Goal: Obtain resource: Download file/media

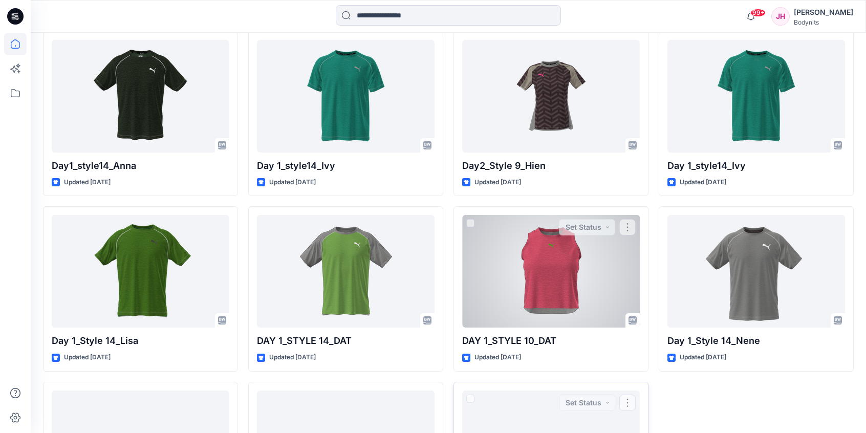
scroll to position [4976, 0]
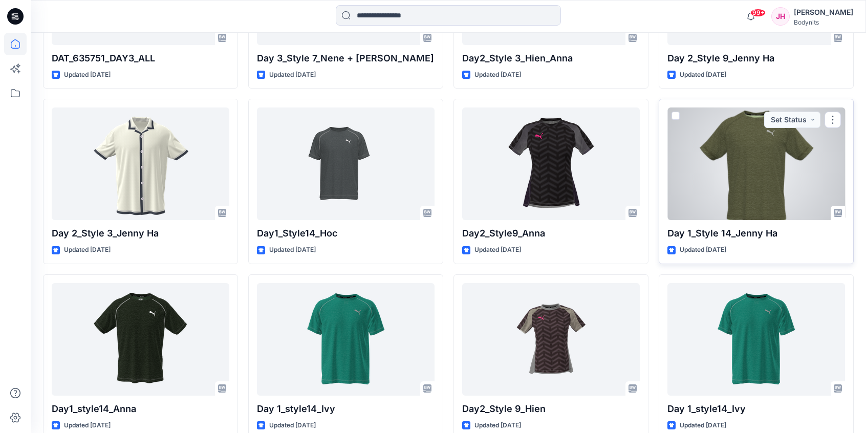
click at [757, 154] on div at bounding box center [757, 164] width 178 height 113
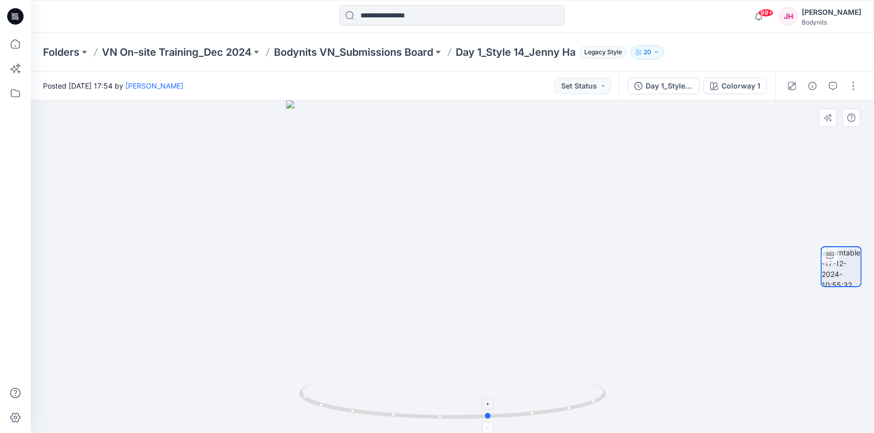
drag, startPoint x: 581, startPoint y: 414, endPoint x: 310, endPoint y: 397, distance: 270.9
click at [310, 397] on icon at bounding box center [454, 402] width 310 height 38
drag, startPoint x: 478, startPoint y: 158, endPoint x: 472, endPoint y: 196, distance: 38.9
click at [472, 196] on img at bounding box center [452, 266] width 387 height 333
click at [386, 47] on p "Bodynits VN_Submissions Board" at bounding box center [353, 52] width 159 height 14
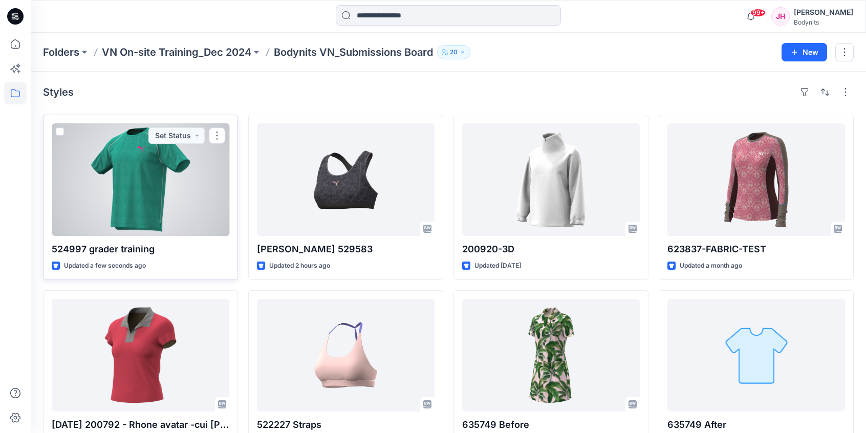
click at [156, 211] on div at bounding box center [141, 179] width 178 height 113
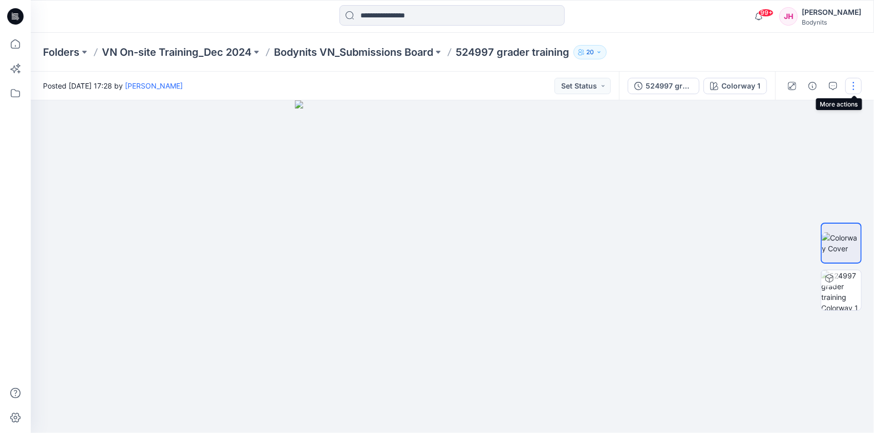
click at [856, 87] on button "button" at bounding box center [853, 86] width 16 height 16
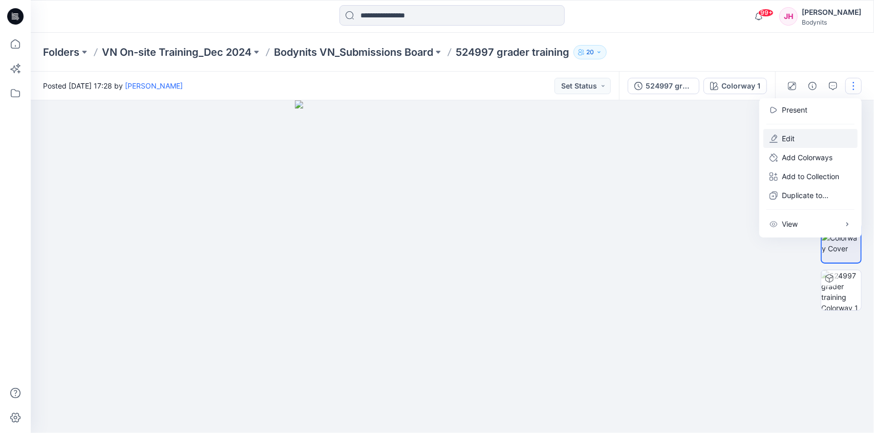
click at [784, 144] on button "Edit" at bounding box center [810, 138] width 94 height 19
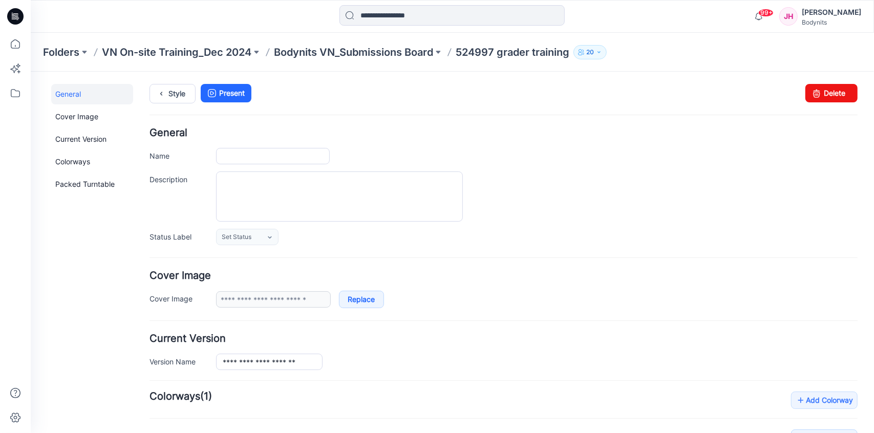
type input "**********"
click at [820, 87] on link "Delete" at bounding box center [831, 92] width 52 height 18
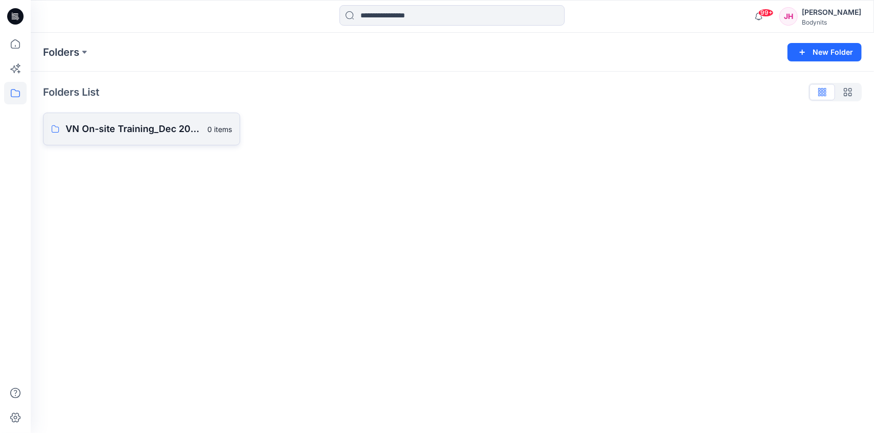
click at [102, 131] on p "VN On-site Training_Dec 2024" at bounding box center [134, 129] width 136 height 14
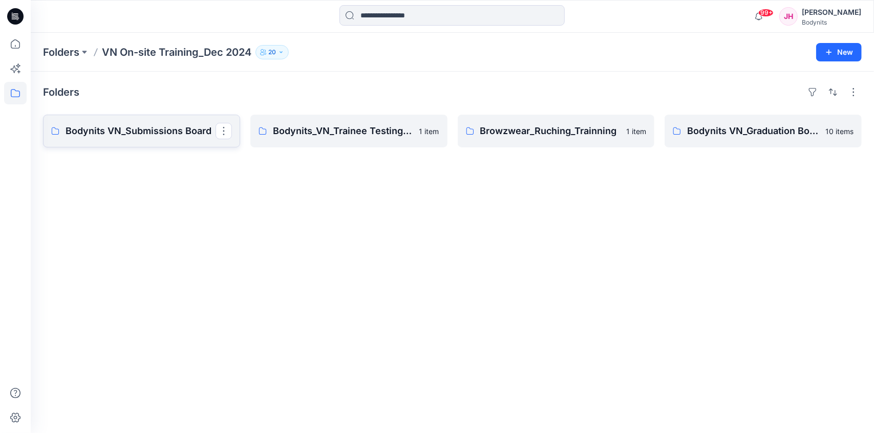
click at [109, 132] on p "Bodynits VN_Submissions Board" at bounding box center [141, 131] width 150 height 14
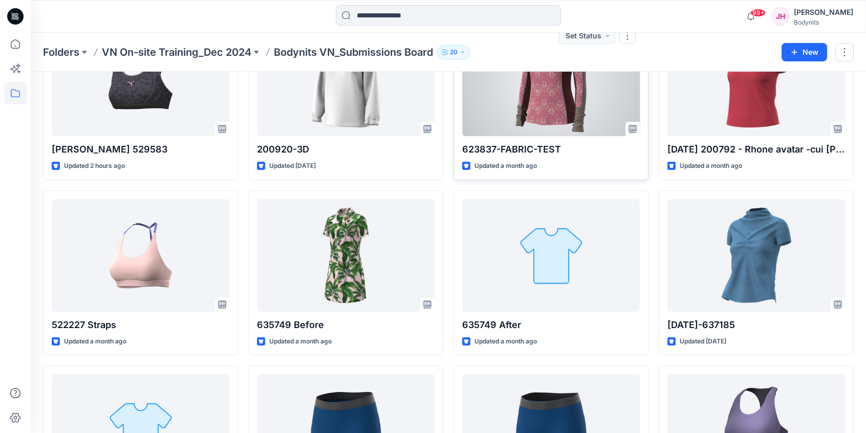
scroll to position [102, 0]
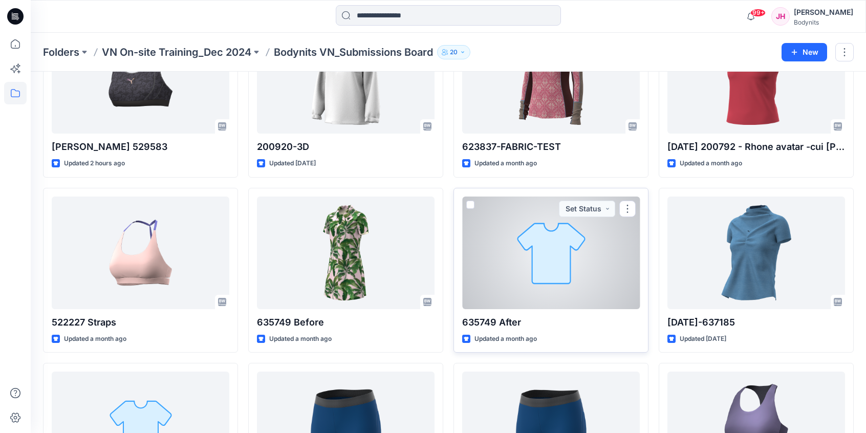
click at [544, 290] on div at bounding box center [551, 253] width 178 height 113
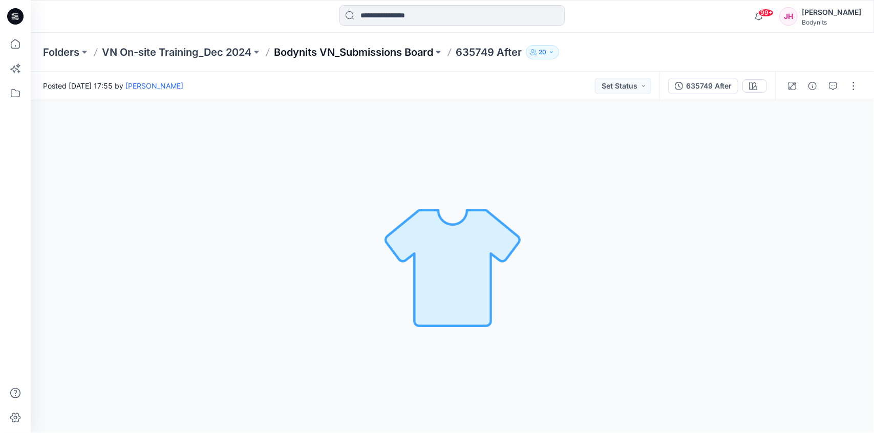
click at [389, 55] on p "Bodynits VN_Submissions Board" at bounding box center [353, 52] width 159 height 14
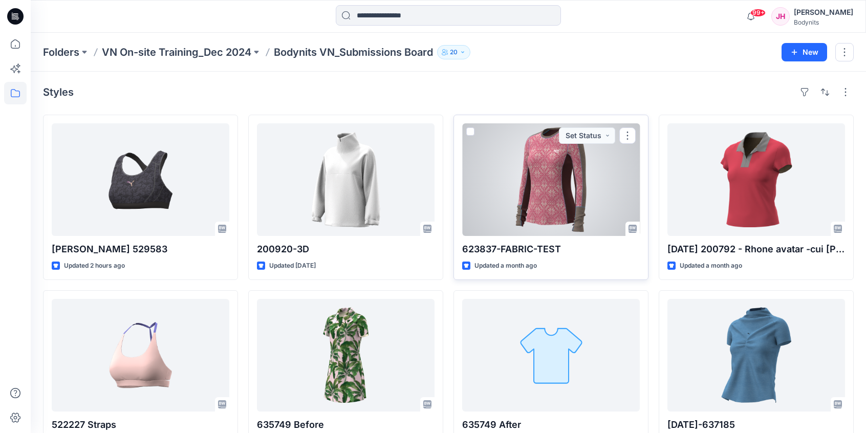
click at [564, 209] on div at bounding box center [551, 179] width 178 height 113
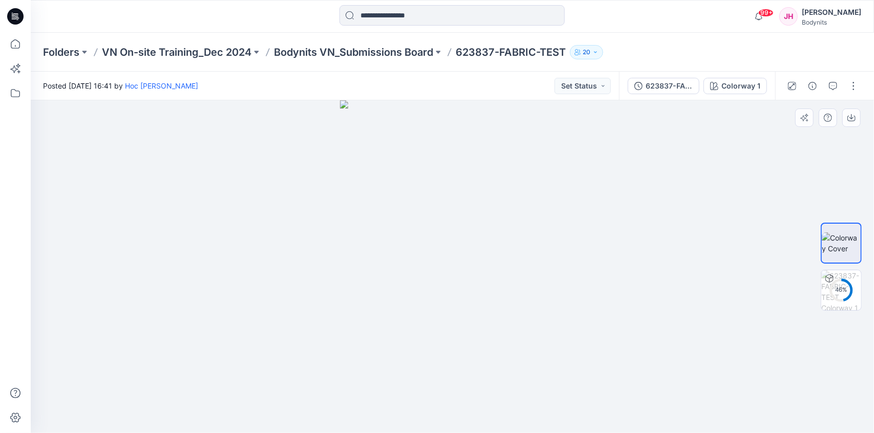
drag, startPoint x: 582, startPoint y: 415, endPoint x: 469, endPoint y: 418, distance: 112.7
click at [479, 422] on div at bounding box center [452, 266] width 843 height 333
click at [678, 88] on div "623837-FABRIC-TEST" at bounding box center [669, 85] width 47 height 11
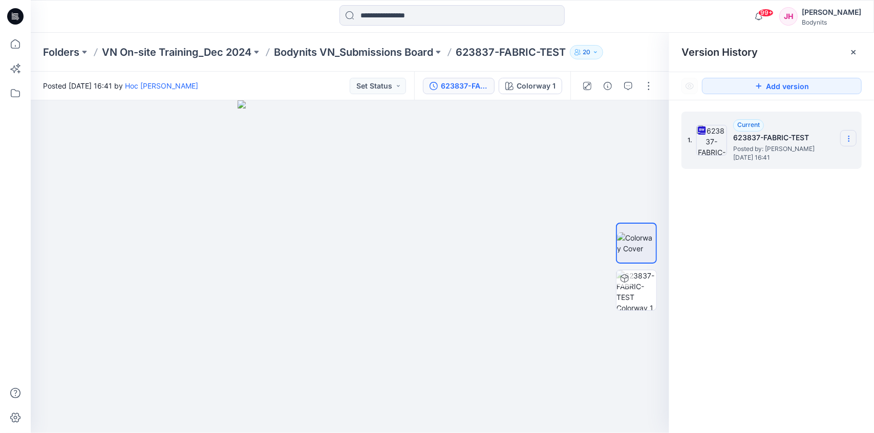
click at [851, 139] on icon at bounding box center [849, 139] width 8 height 8
click at [792, 160] on span "Download Source BW File" at bounding box center [797, 159] width 86 height 12
click at [727, 365] on div "1. Current 623837-FABRIC-TEST Posted by: Hoc Le Hoang Friday, July 11, 2025 16:…" at bounding box center [771, 274] width 205 height 348
